Goal: Task Accomplishment & Management: Use online tool/utility

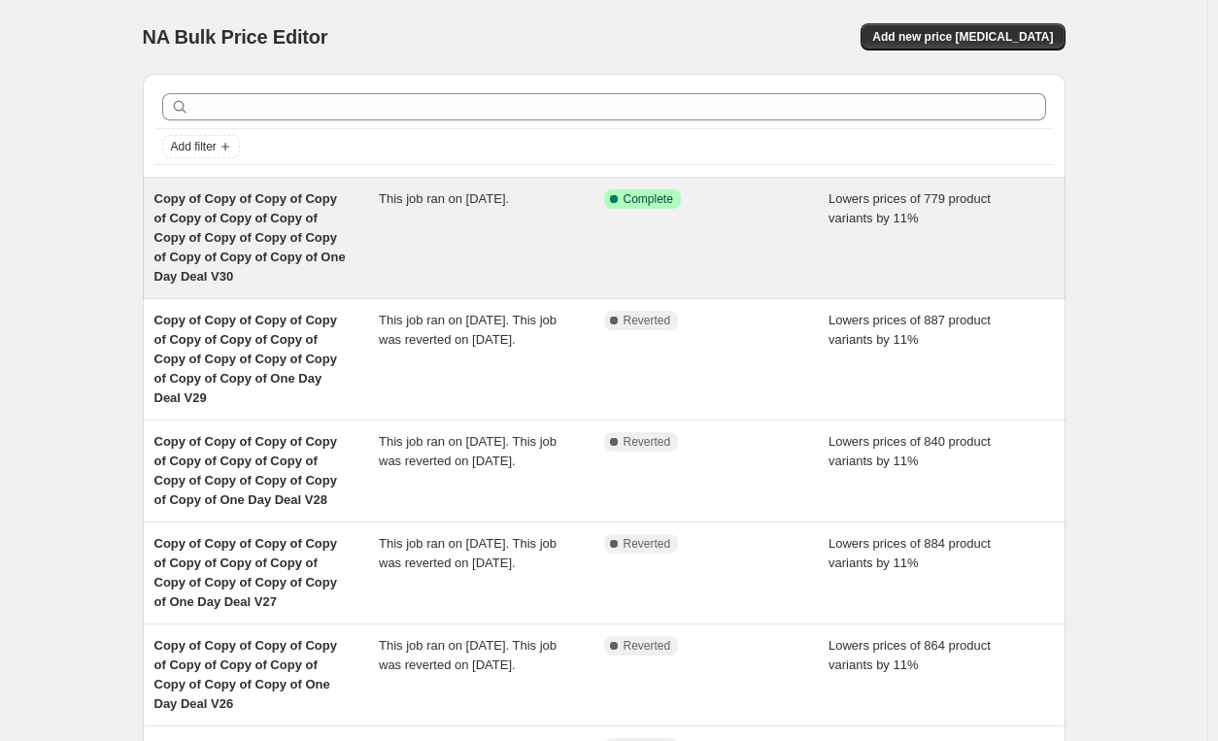
click at [295, 223] on span "Copy of Copy of Copy of Copy of Copy of Copy of Copy of Copy of Copy of Copy of…" at bounding box center [249, 237] width 191 height 92
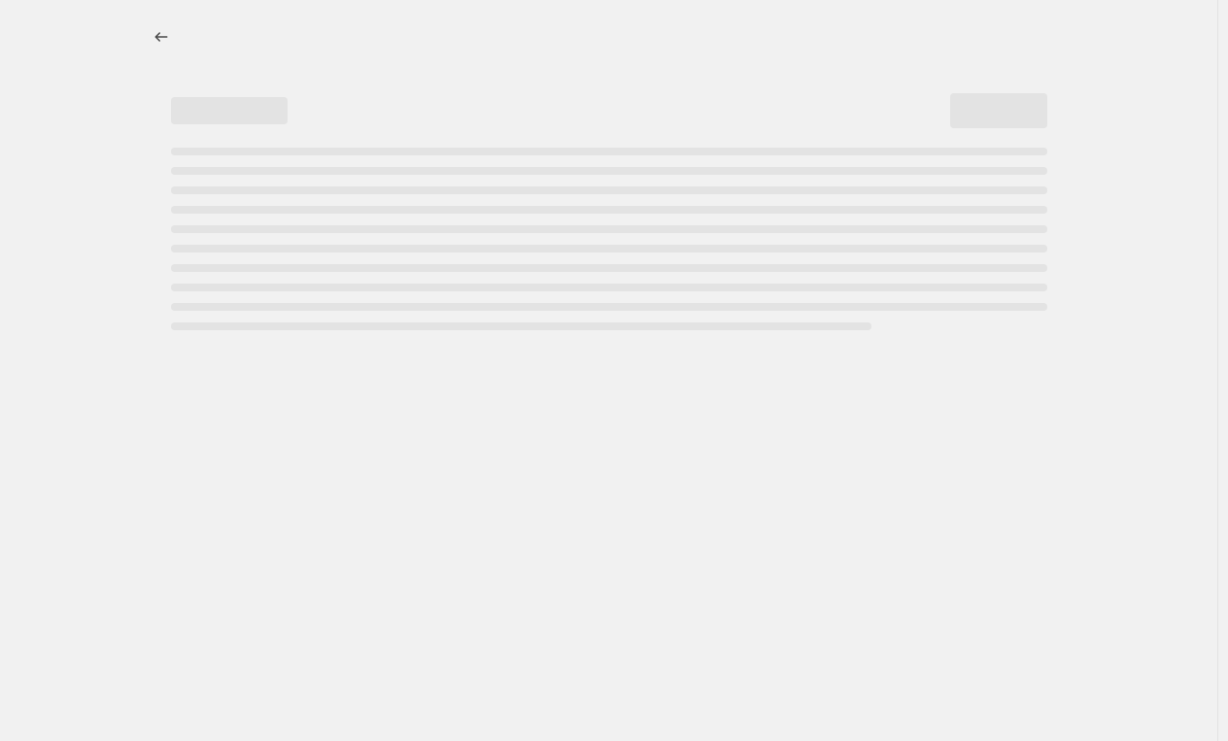
select select "percentage"
select select "pp"
select select "tag"
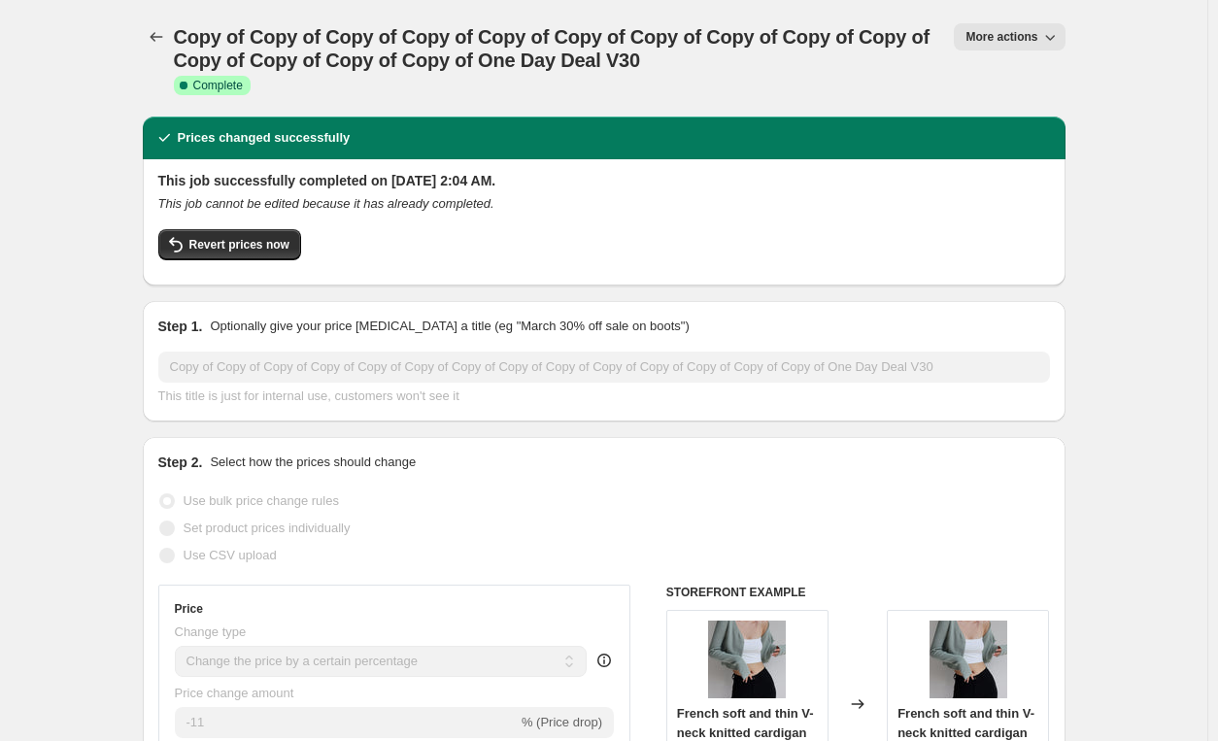
click at [998, 42] on span "More actions" at bounding box center [1002, 37] width 72 height 16
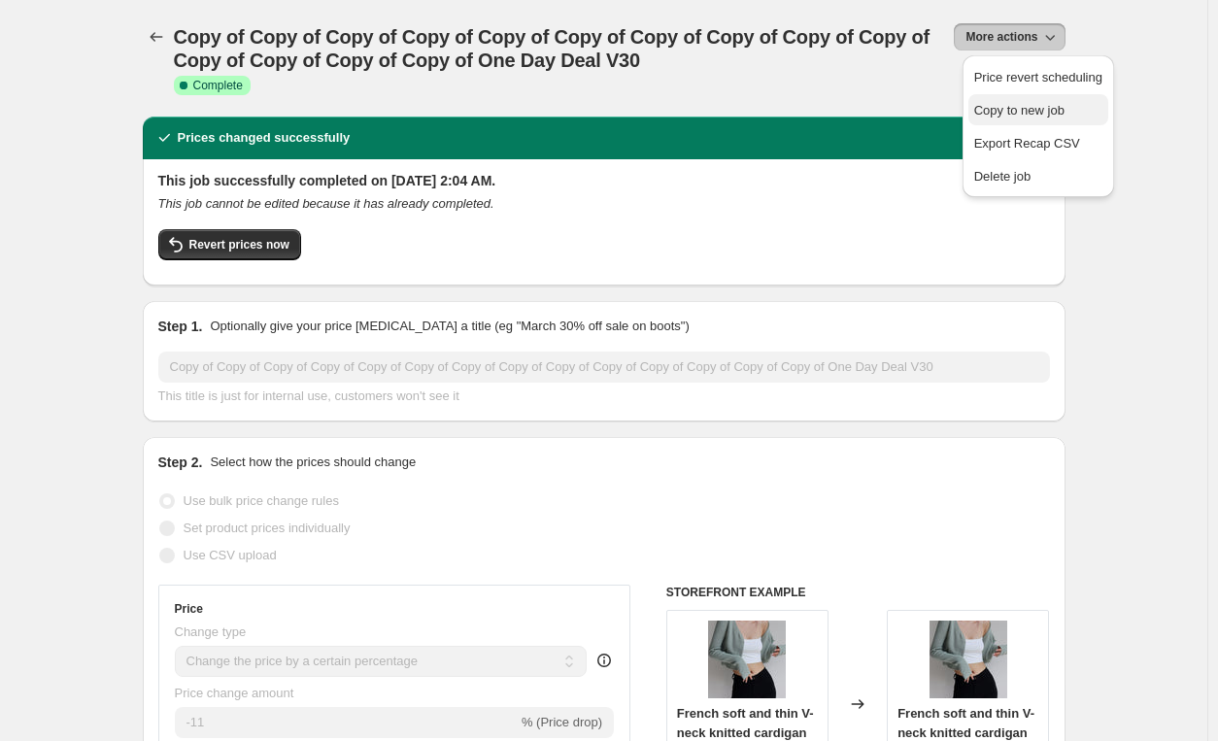
click at [1024, 119] on span "Copy to new job" at bounding box center [1039, 110] width 128 height 19
select select "percentage"
select select "pp"
select select "tag"
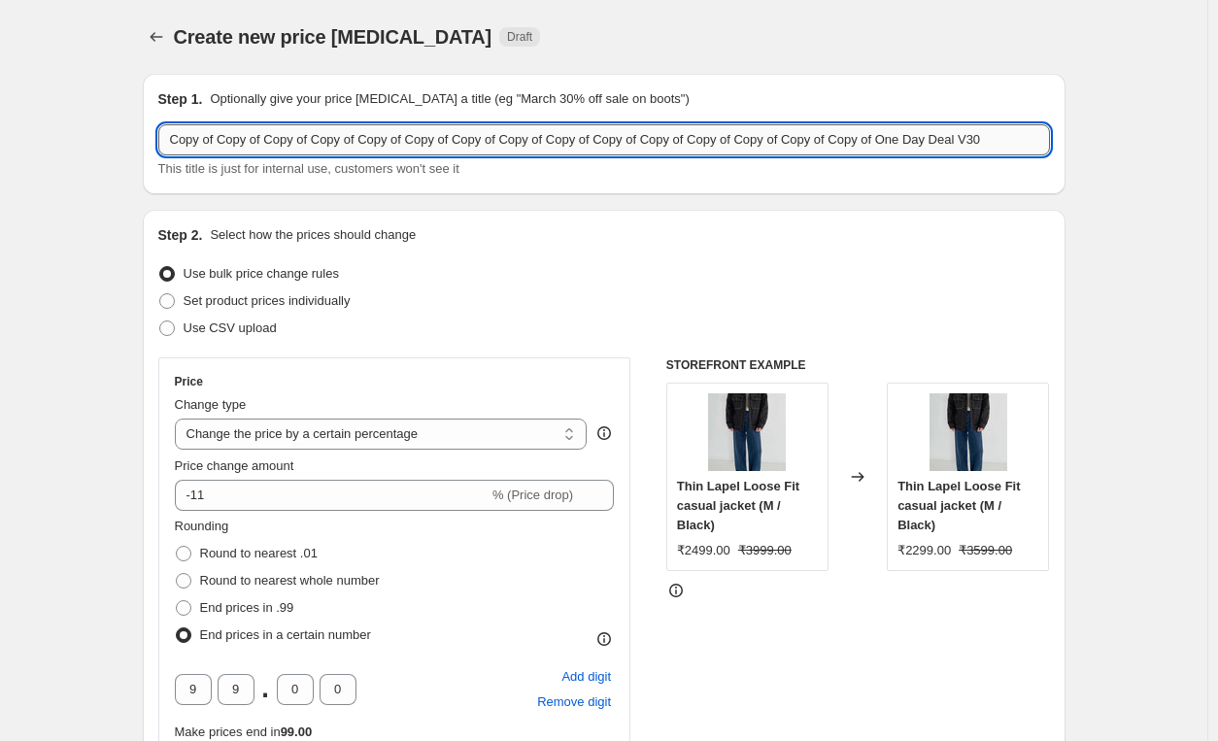
click at [990, 149] on input "Copy of Copy of Copy of Copy of Copy of Copy of Copy of Copy of Copy of Copy of…" at bounding box center [604, 139] width 892 height 31
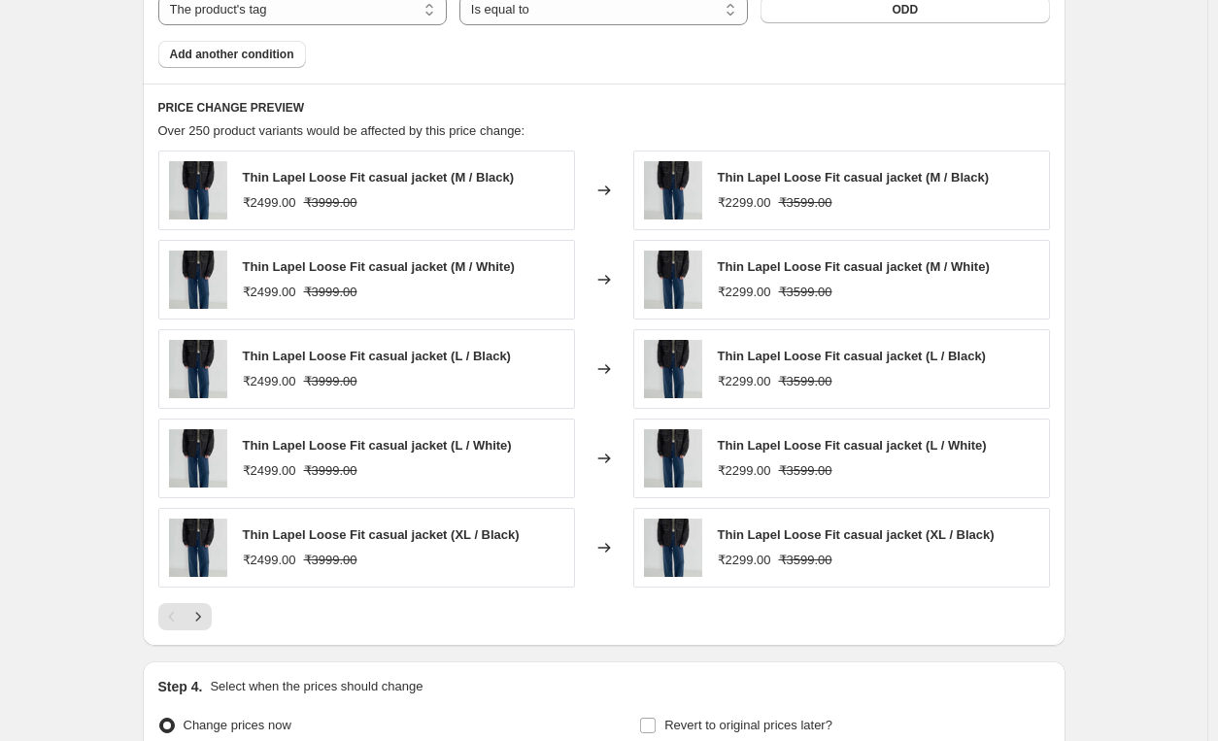
scroll to position [1907, 0]
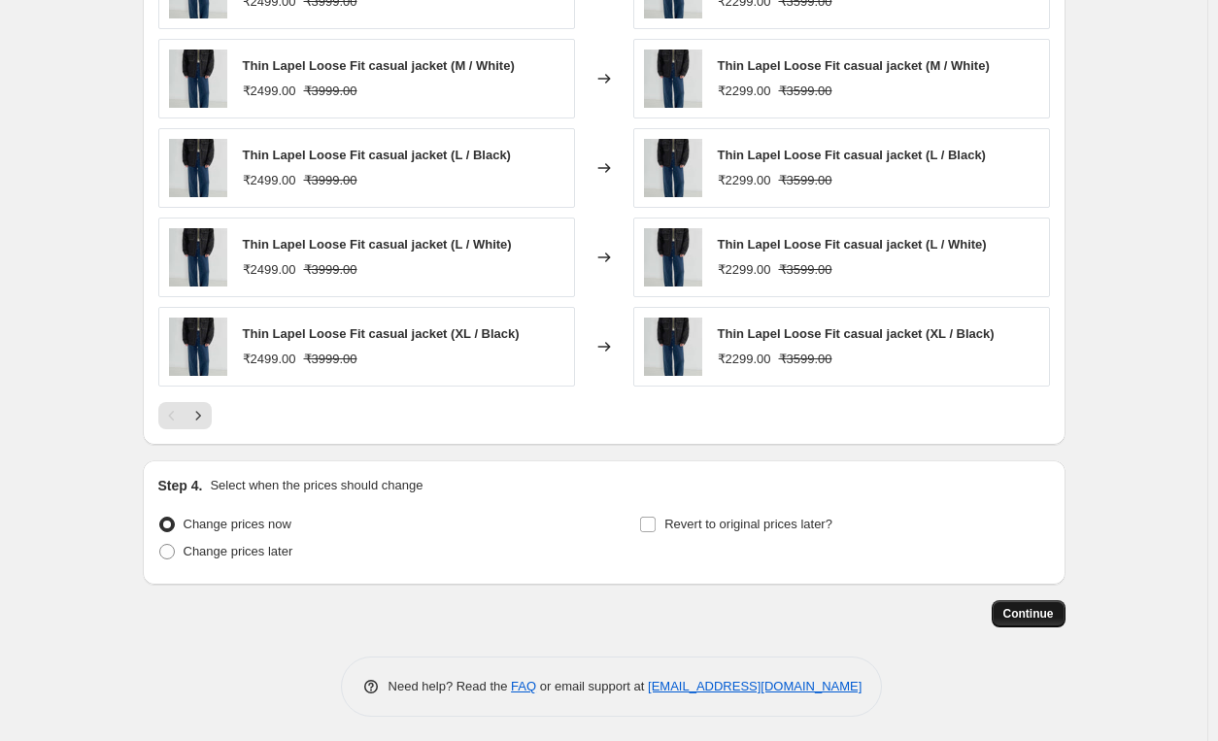
type input "Copy of Copy of Copy of Copy of Copy of Copy of Copy of Copy of Copy of Copy of…"
click at [1052, 606] on span "Continue" at bounding box center [1029, 614] width 51 height 16
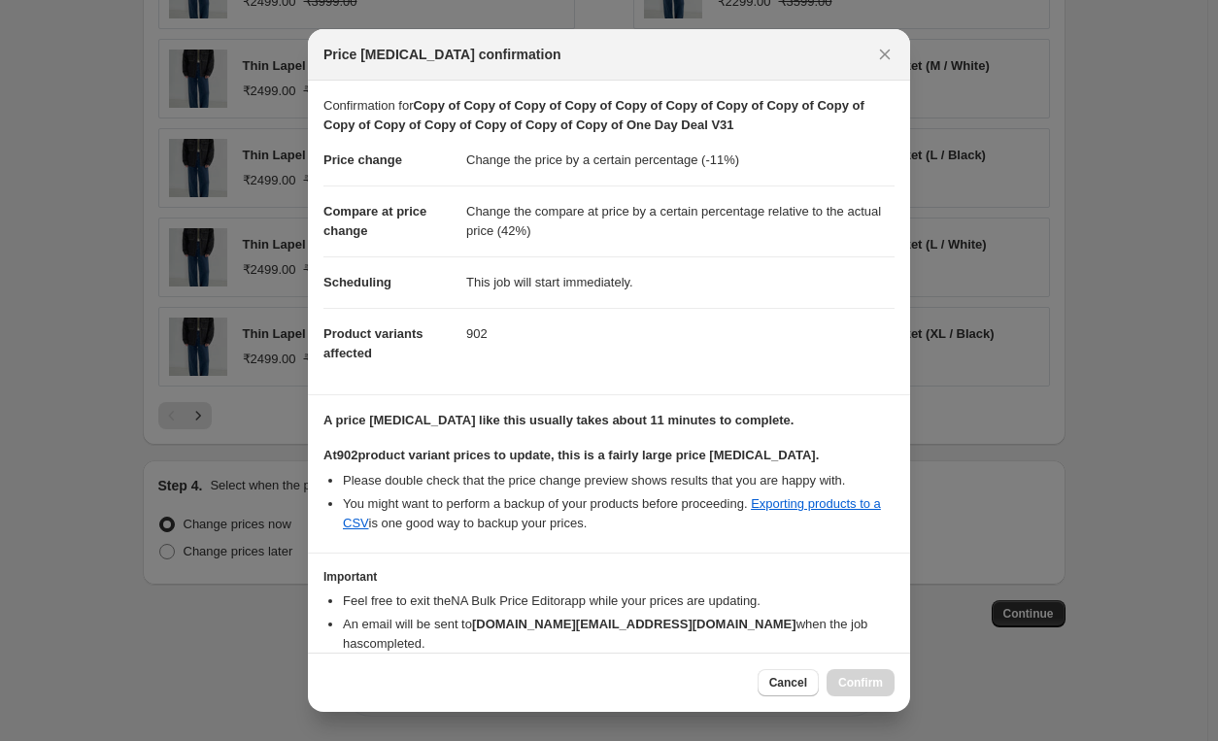
click at [414, 436] on div "A price [MEDICAL_DATA] like this usually takes about 11 minutes to complete. At…" at bounding box center [609, 472] width 571 height 122
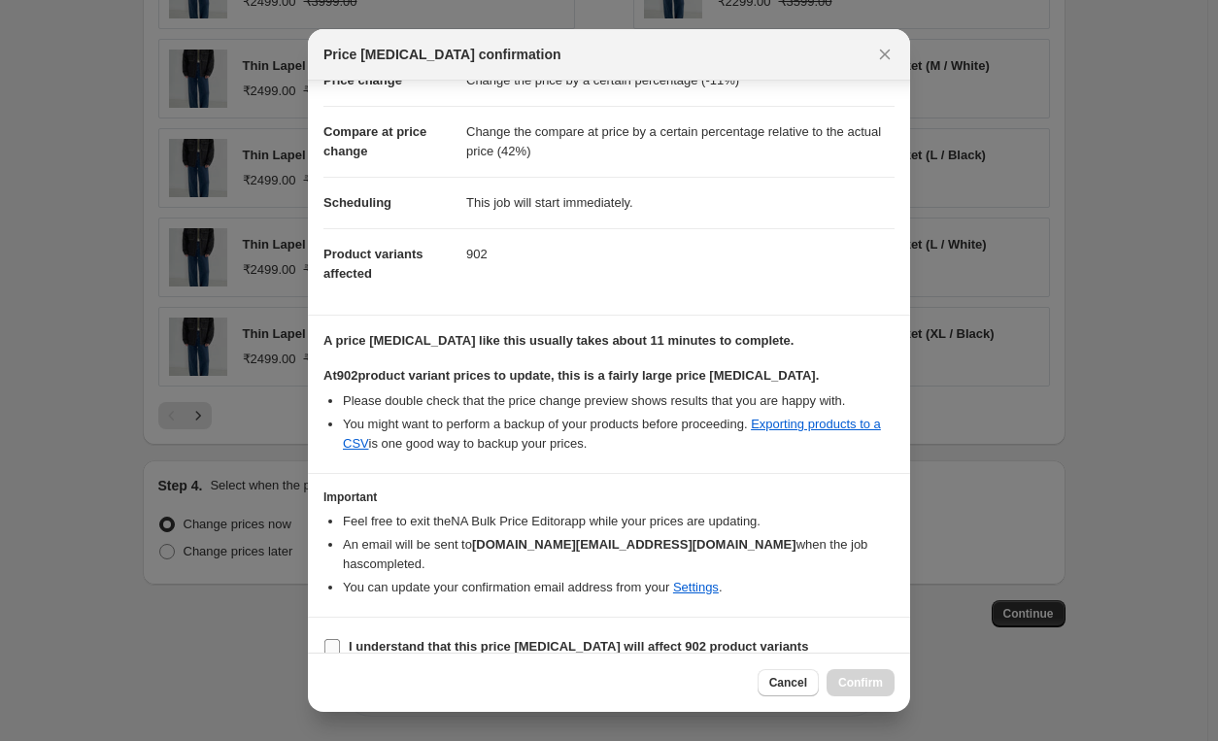
click at [372, 639] on b "I understand that this price [MEDICAL_DATA] will affect 902 product variants" at bounding box center [579, 646] width 460 height 15
click at [340, 639] on input "I understand that this price [MEDICAL_DATA] will affect 902 product variants" at bounding box center [333, 647] width 16 height 16
checkbox input "true"
click at [866, 688] on span "Confirm" at bounding box center [861, 683] width 45 height 16
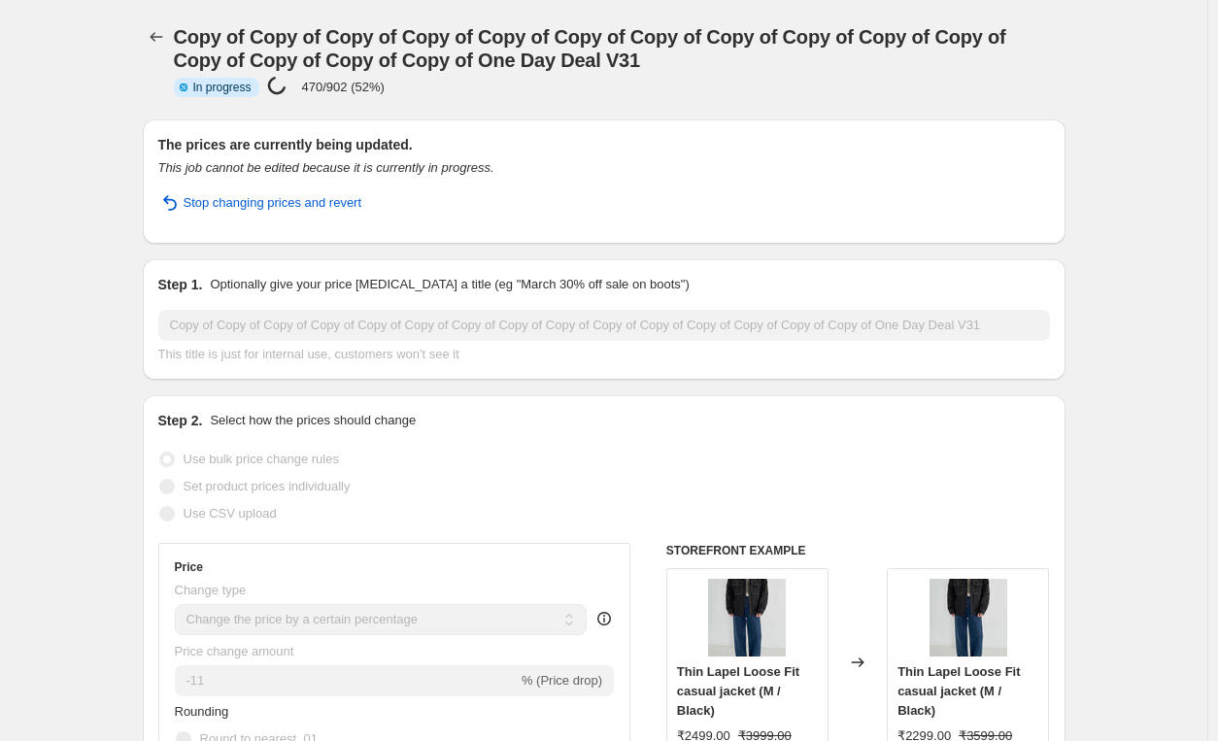
click at [156, 30] on icon "Price change jobs" at bounding box center [156, 36] width 19 height 19
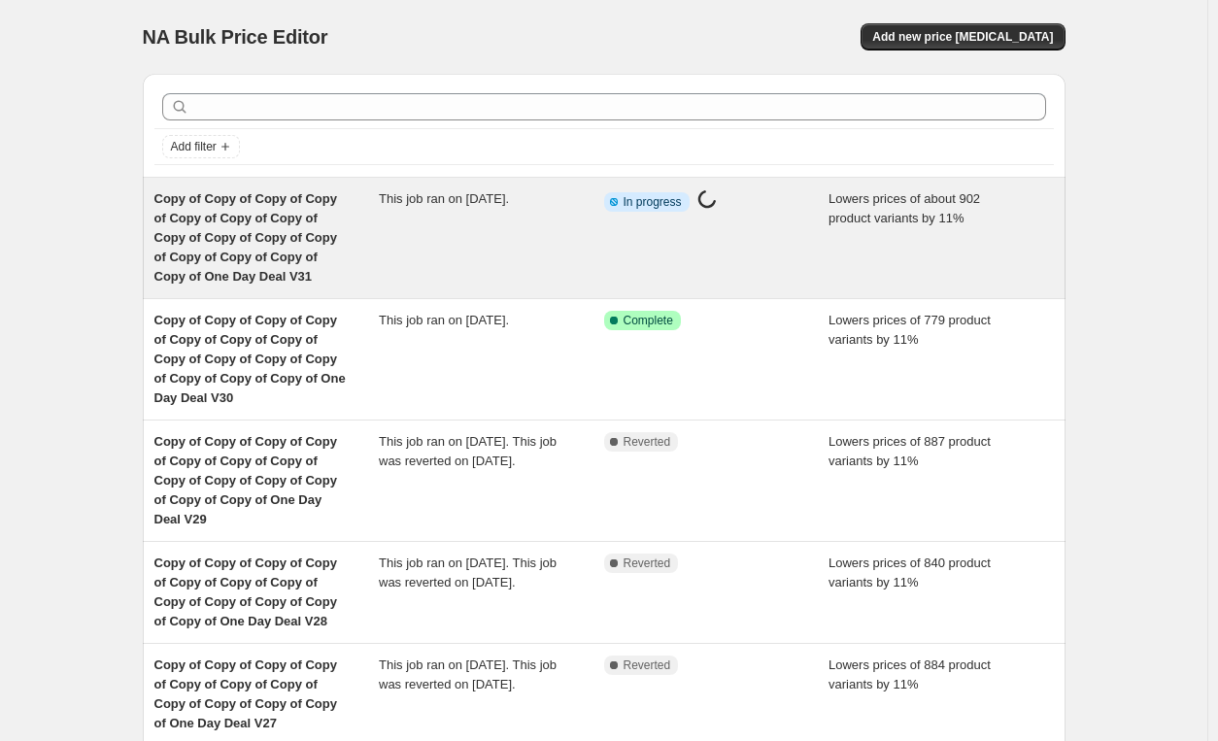
click at [597, 252] on div "This job ran on [DATE]." at bounding box center [491, 237] width 225 height 97
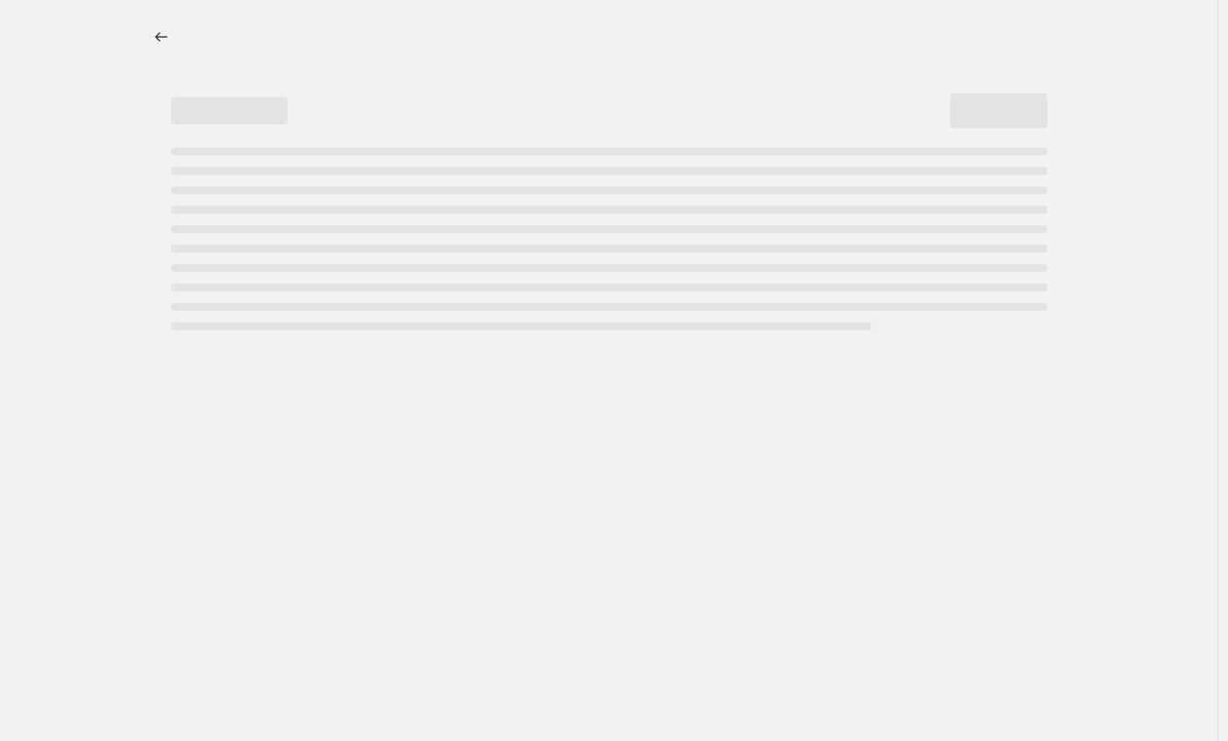
select select "percentage"
select select "pp"
select select "tag"
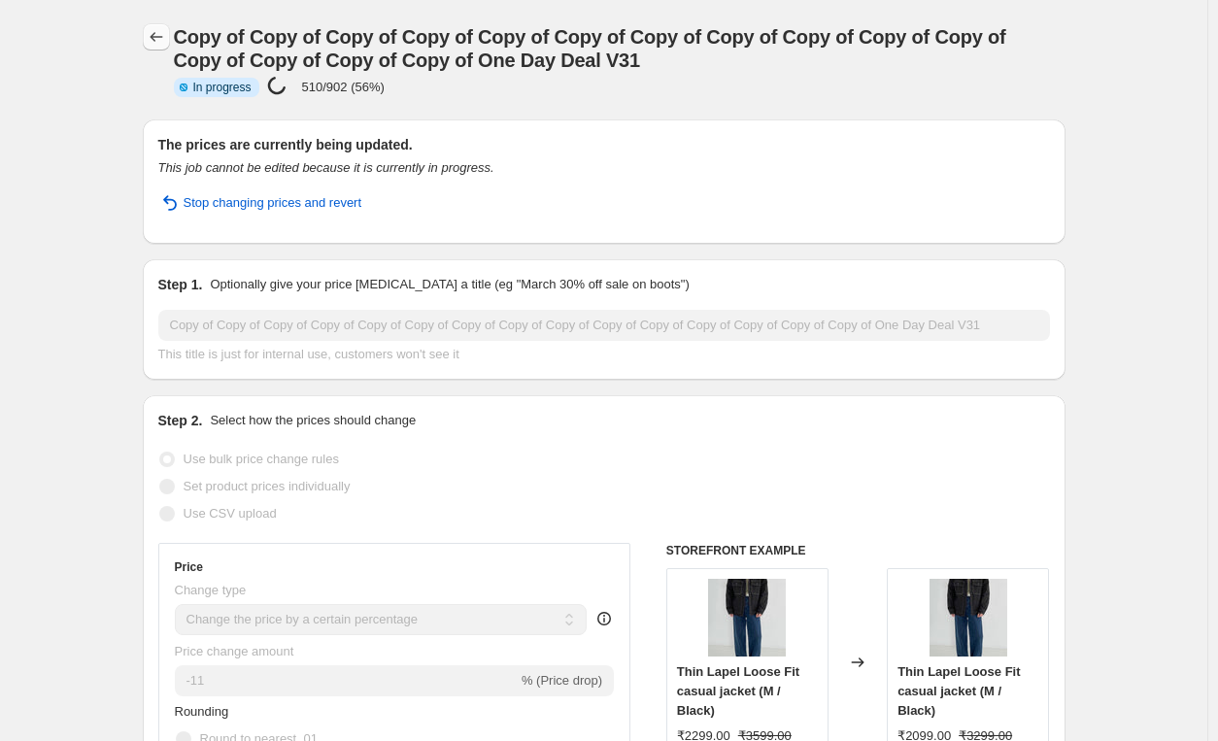
click at [162, 40] on icon "Price change jobs" at bounding box center [156, 36] width 19 height 19
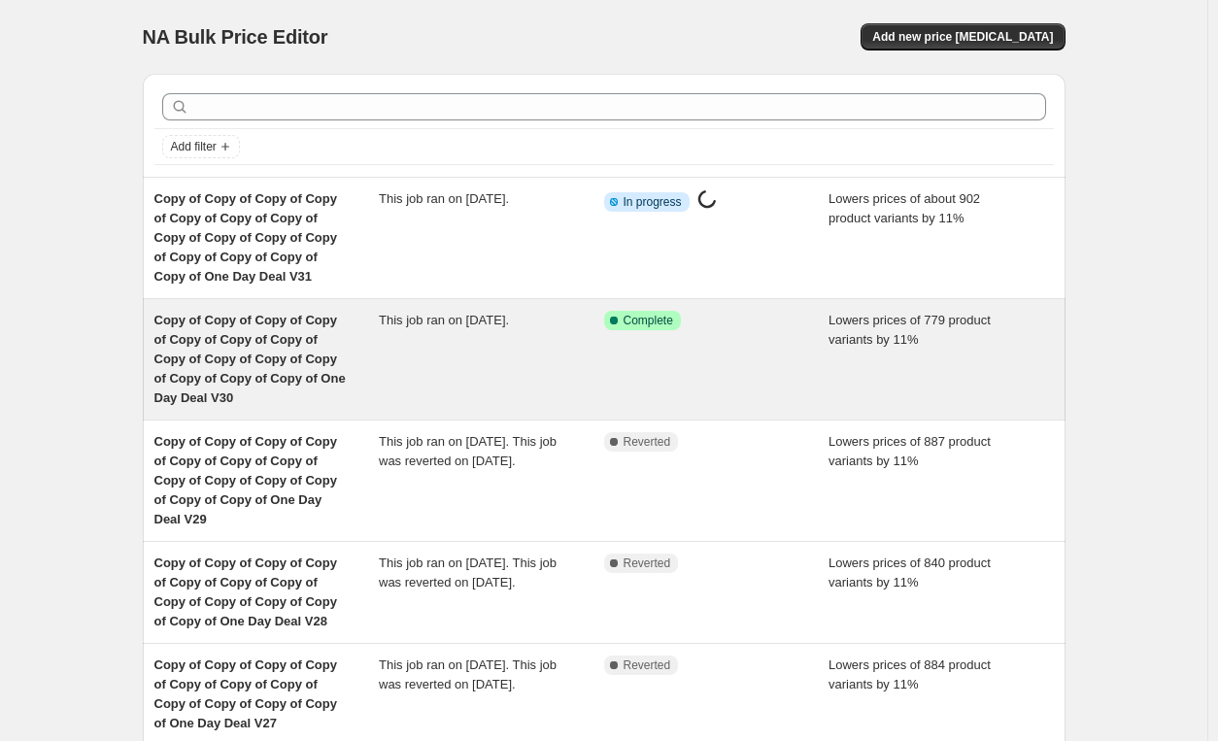
click at [432, 322] on span "This job ran on [DATE]." at bounding box center [444, 320] width 130 height 15
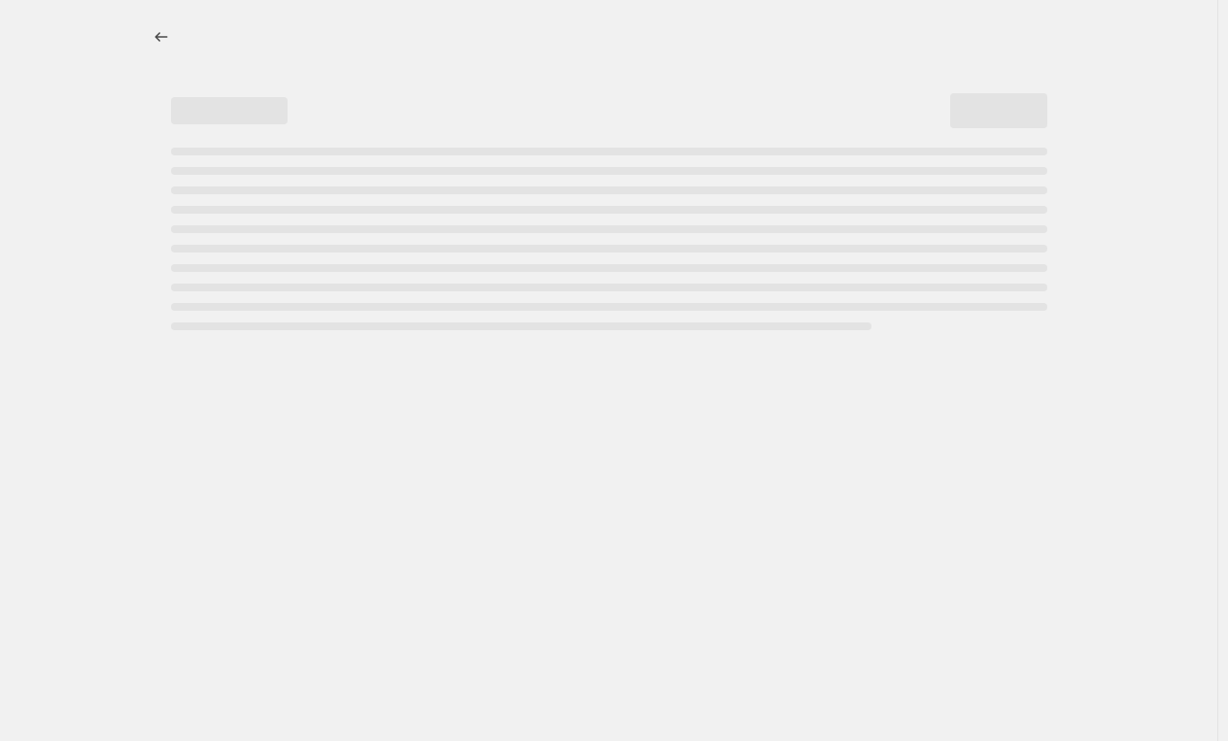
select select "percentage"
select select "pp"
select select "tag"
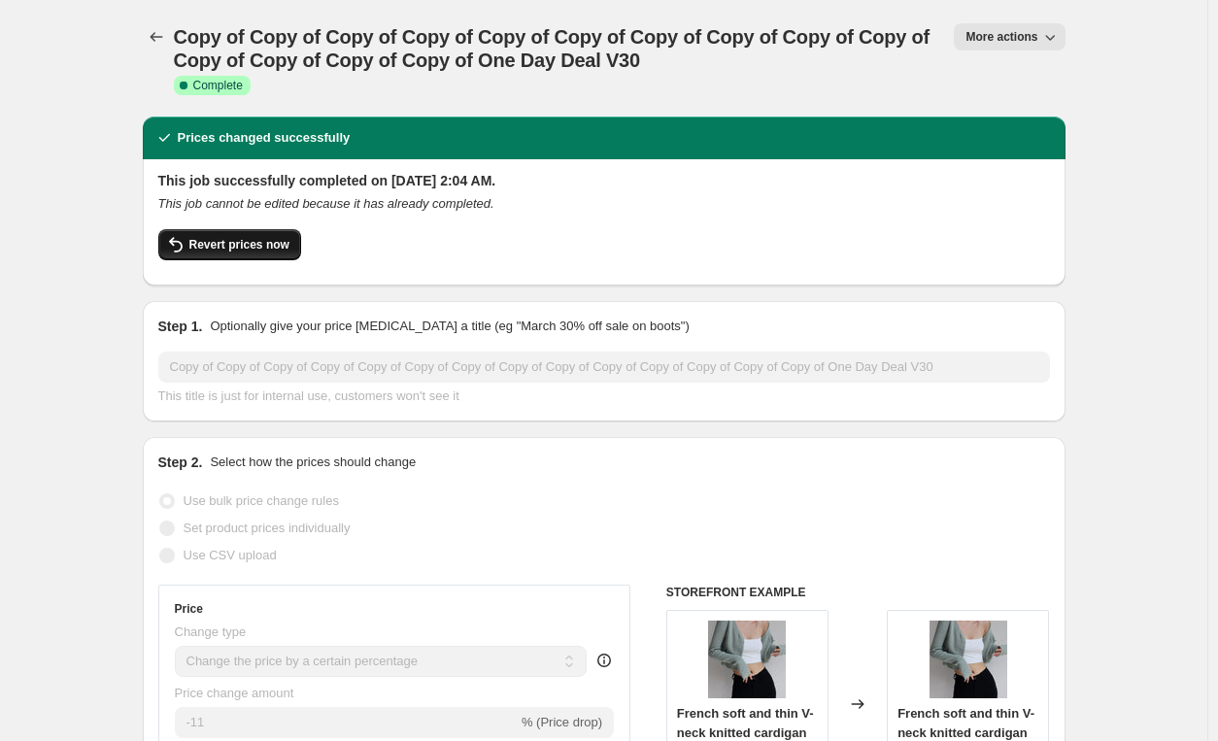
click at [223, 247] on span "Revert prices now" at bounding box center [239, 245] width 100 height 16
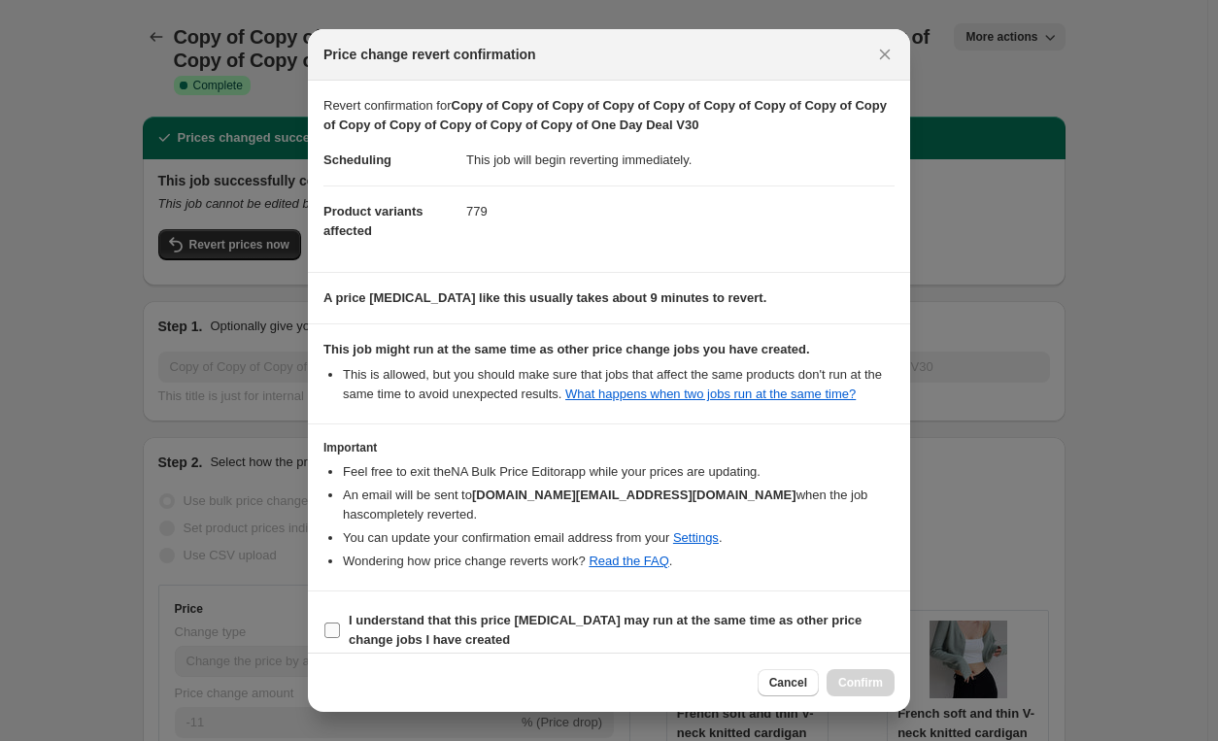
click at [356, 613] on b "I understand that this price [MEDICAL_DATA] may run at the same time as other p…" at bounding box center [605, 630] width 513 height 34
click at [340, 623] on input "I understand that this price [MEDICAL_DATA] may run at the same time as other p…" at bounding box center [333, 631] width 16 height 16
checkbox input "true"
click at [886, 683] on button "Confirm" at bounding box center [861, 682] width 68 height 27
